Goal: Obtain resource: Download file/media

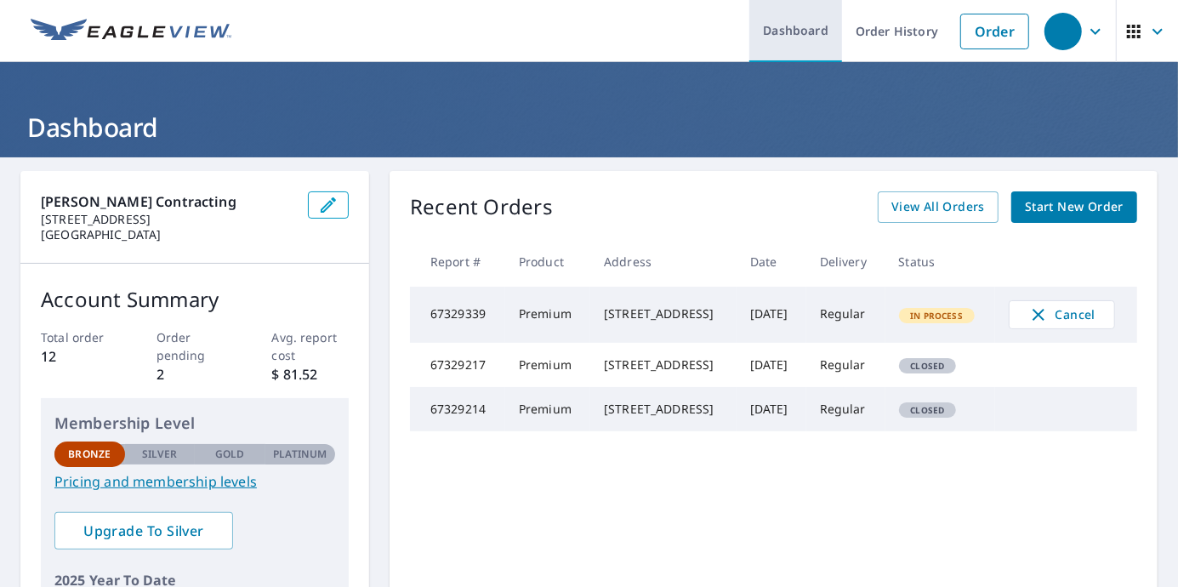
click at [766, 38] on link "Dashboard" at bounding box center [795, 31] width 93 height 62
click at [927, 187] on div "Recent Orders View All Orders Start New Order Report # Product Address Date Del…" at bounding box center [773, 429] width 768 height 516
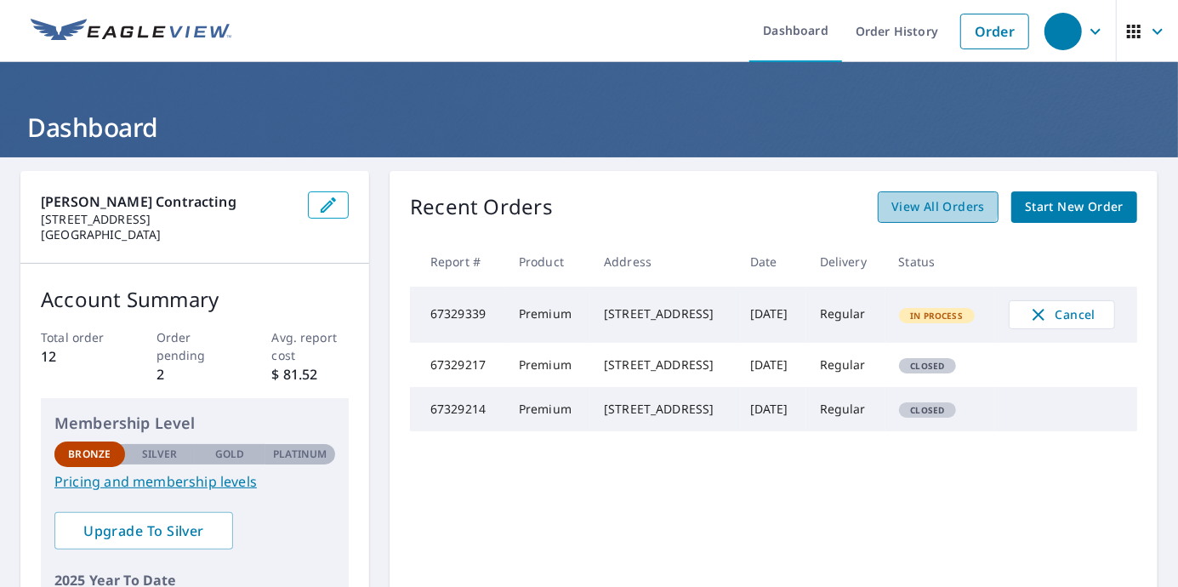
click at [925, 204] on span "View All Orders" at bounding box center [938, 206] width 94 height 21
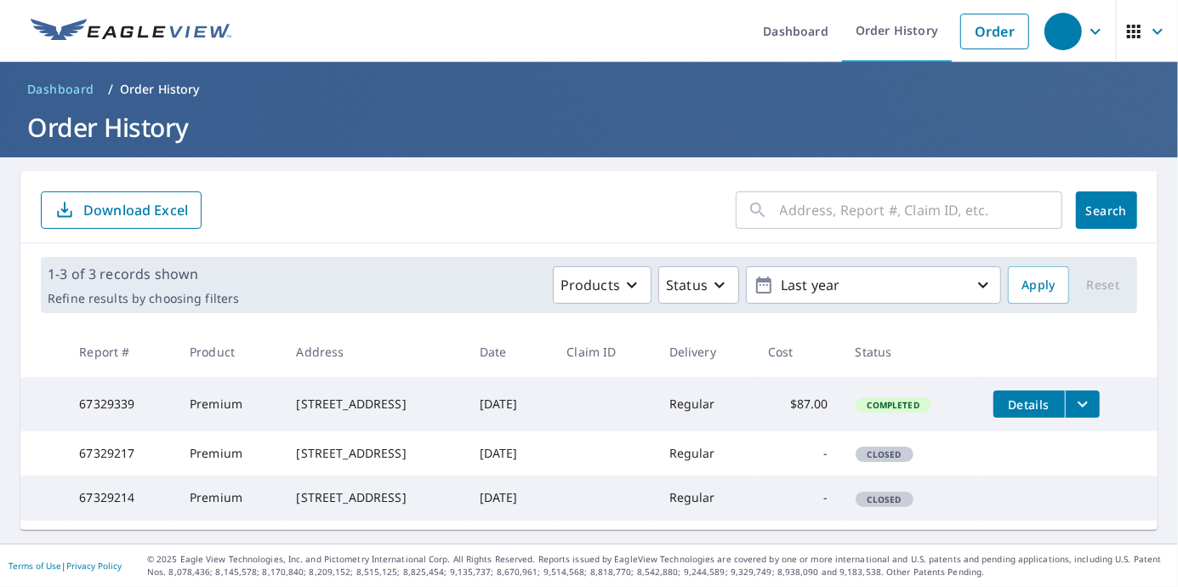
click at [1017, 402] on span "Details" at bounding box center [1028, 404] width 51 height 16
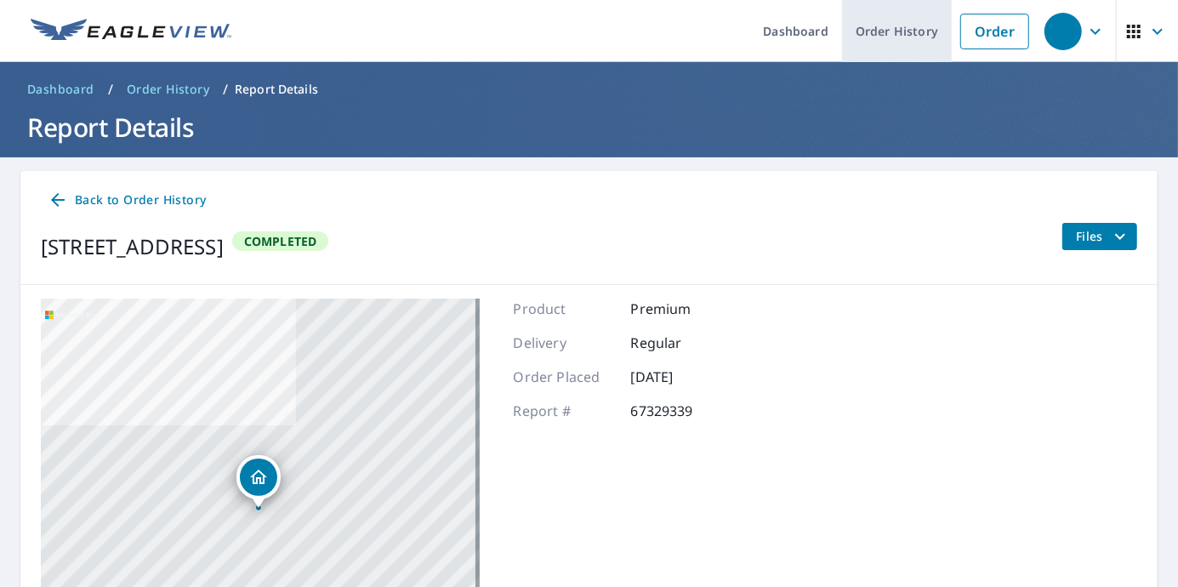
click at [892, 22] on link "Order History" at bounding box center [897, 31] width 110 height 62
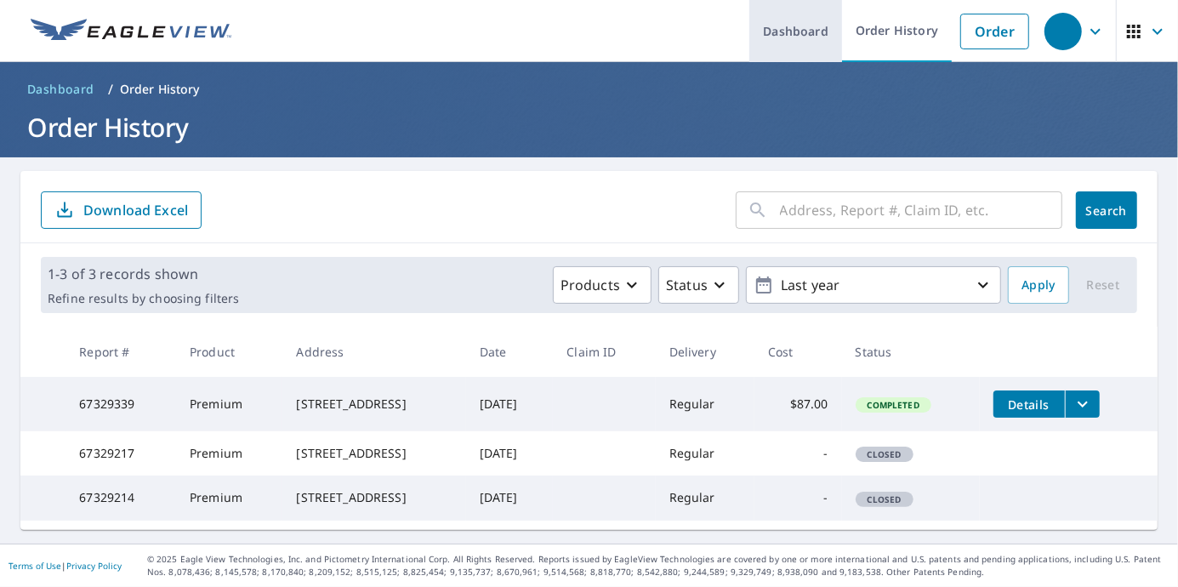
click at [810, 35] on link "Dashboard" at bounding box center [795, 31] width 93 height 62
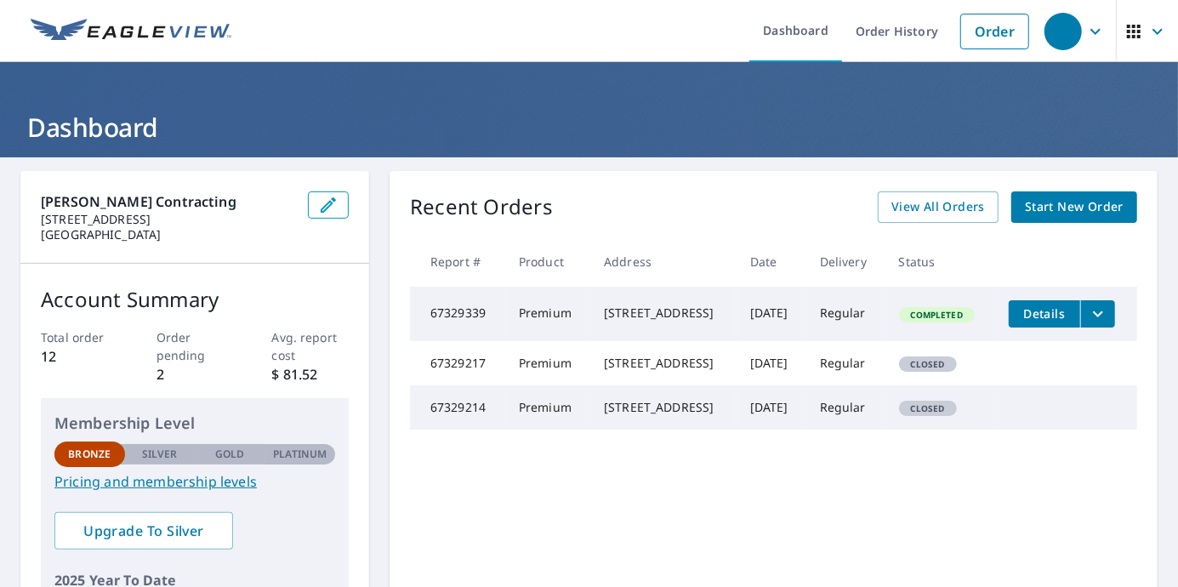
click at [1094, 313] on icon "filesDropdownBtn-67329339" at bounding box center [1098, 314] width 20 height 20
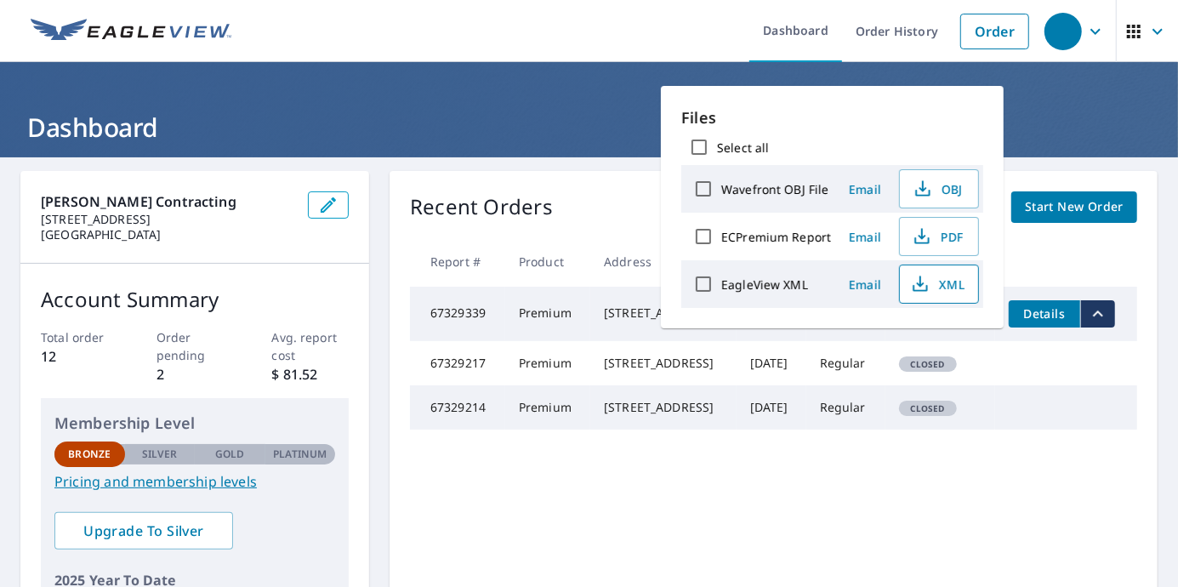
click at [939, 282] on span "XML" at bounding box center [937, 284] width 54 height 20
click at [945, 240] on span "PDF" at bounding box center [937, 236] width 54 height 20
